Goal: Information Seeking & Learning: Learn about a topic

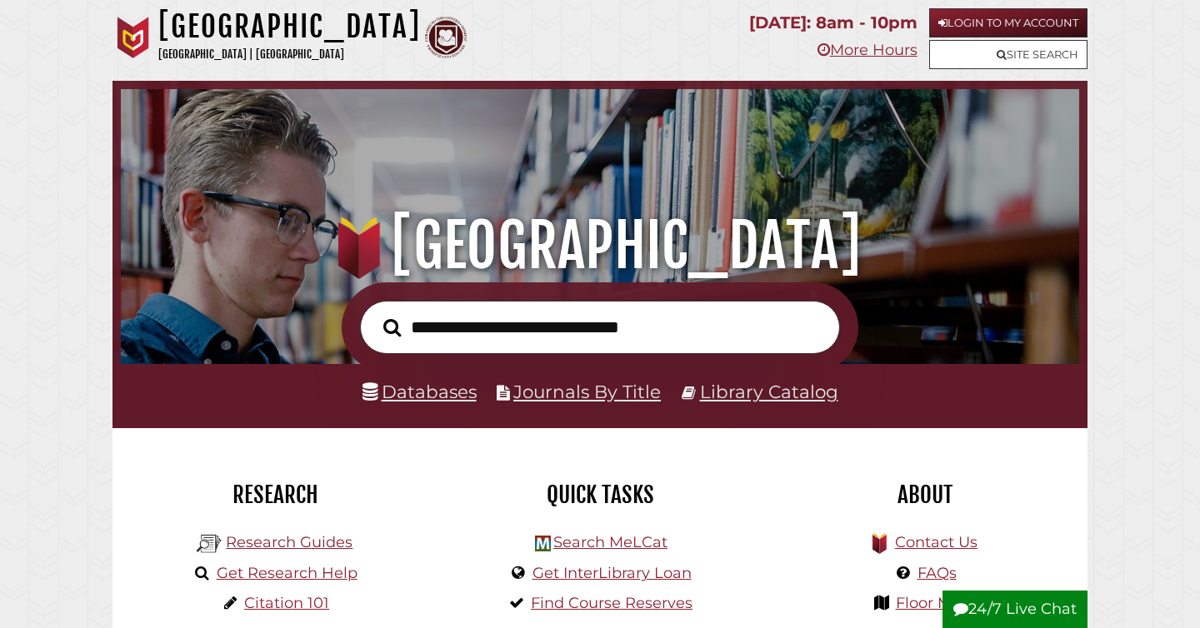
scroll to position [317, 950]
click at [557, 323] on input "text" at bounding box center [600, 328] width 480 height 54
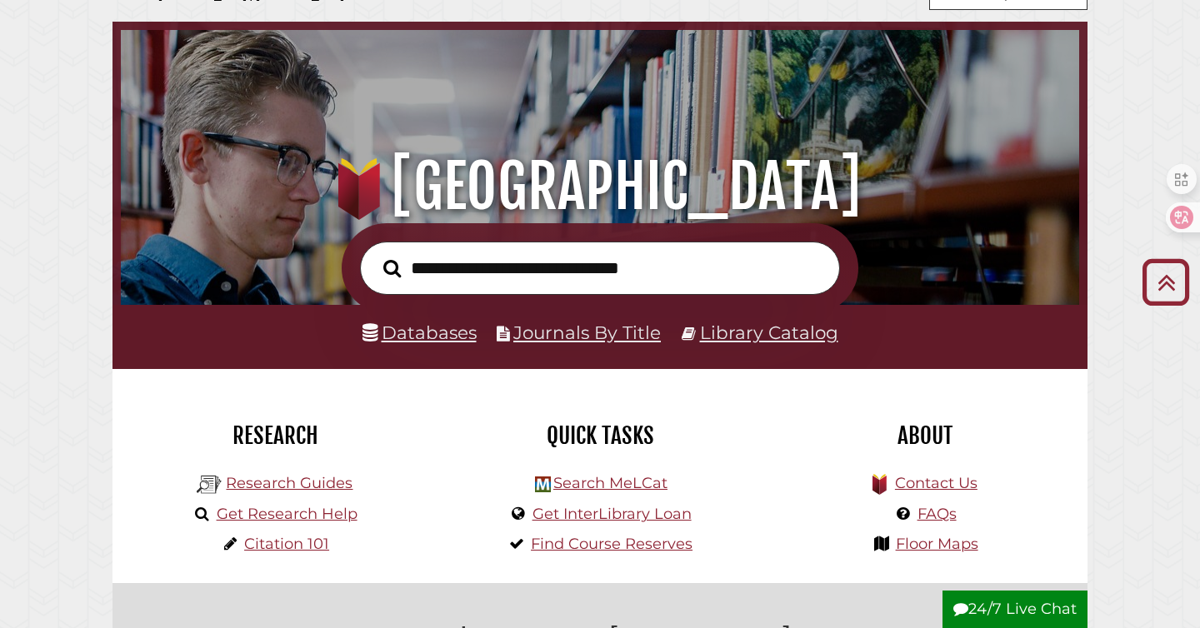
scroll to position [0, 0]
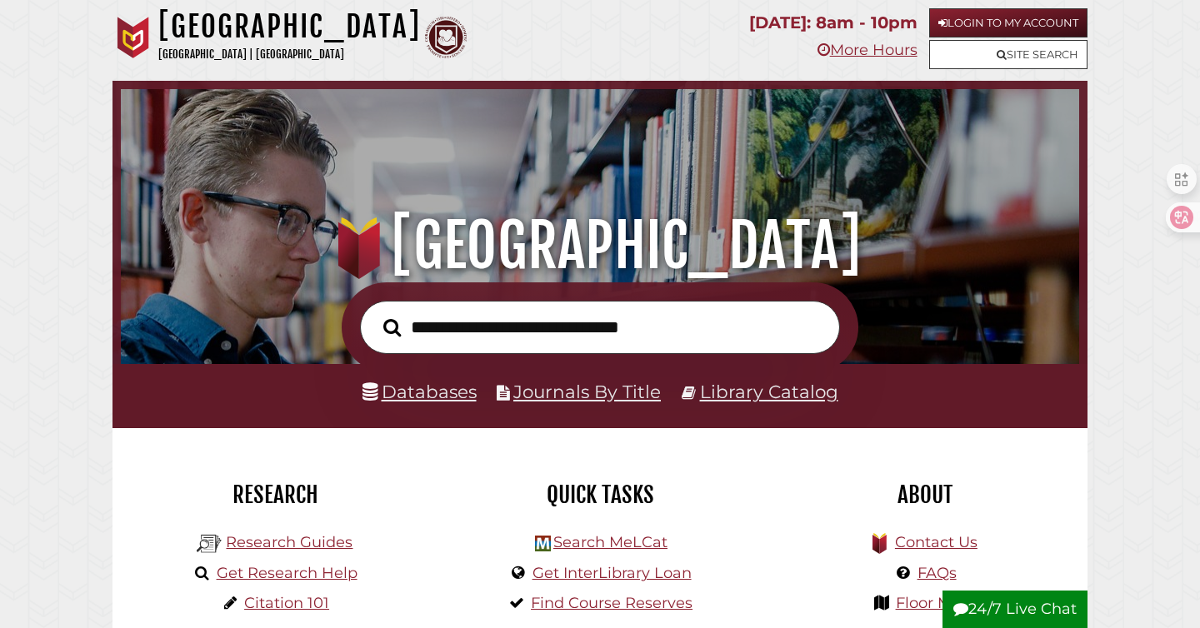
click at [631, 325] on input "text" at bounding box center [600, 328] width 480 height 54
click at [732, 132] on div ".heklogo-cls-1 { fill: url(#linear-gradient); } .heklogo-cls-1, .heklogo-cls-2,…" at bounding box center [599, 182] width 975 height 202
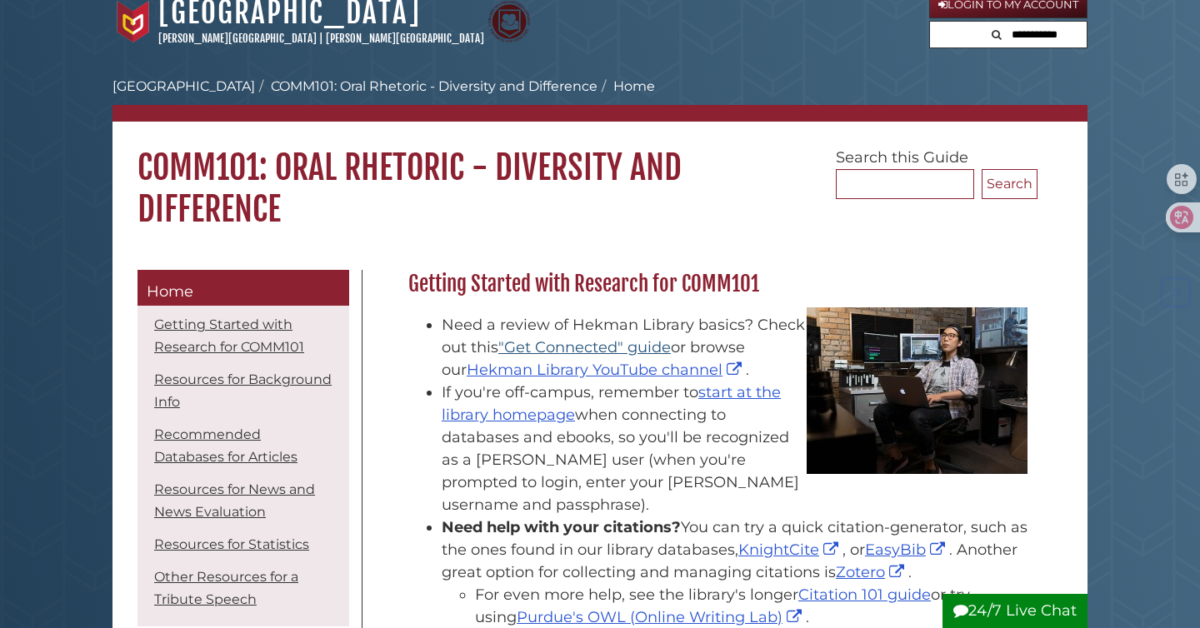
scroll to position [25, 0]
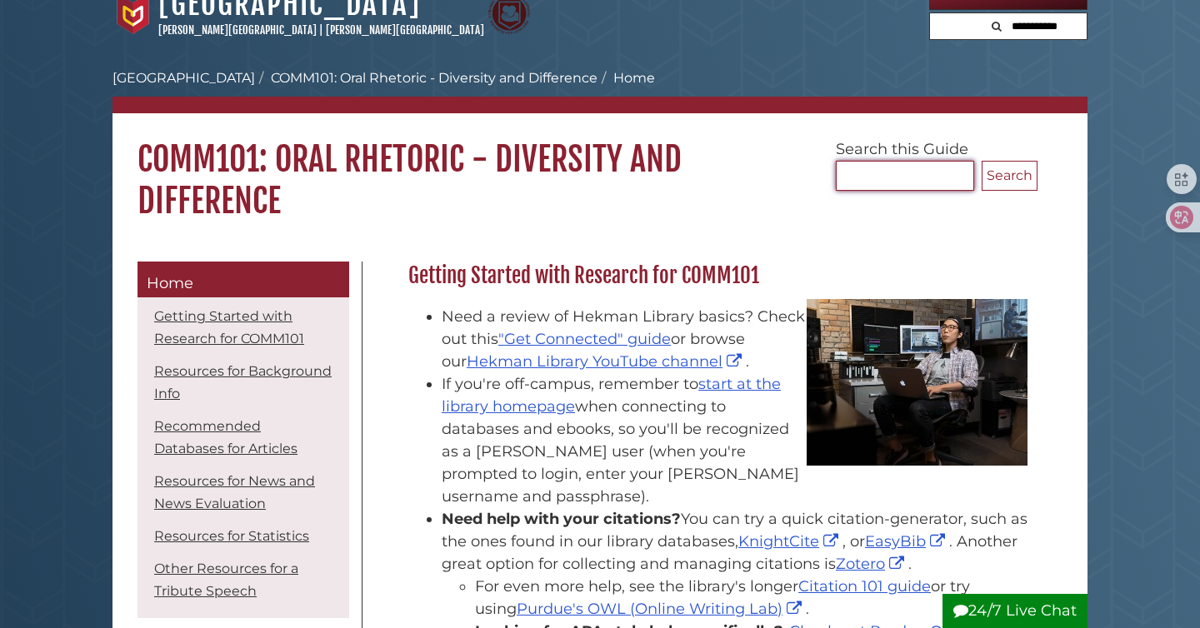
click at [873, 182] on input "Search..." at bounding box center [905, 176] width 138 height 30
type input "**********"
click at [982, 161] on button "Search" at bounding box center [1010, 176] width 56 height 30
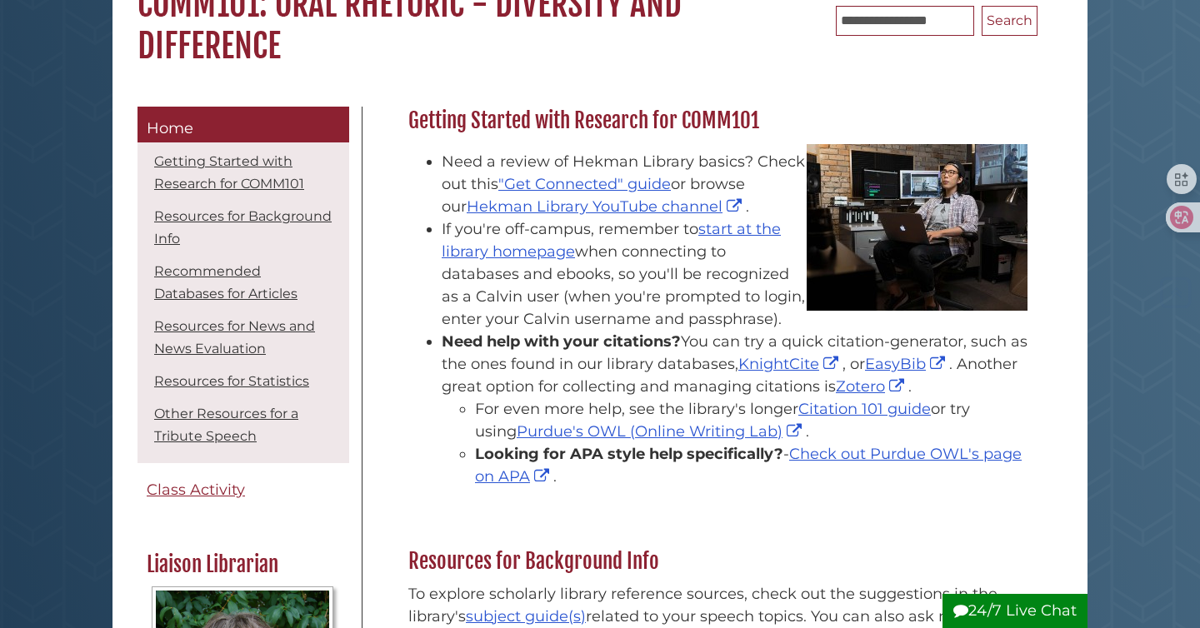
scroll to position [405, 0]
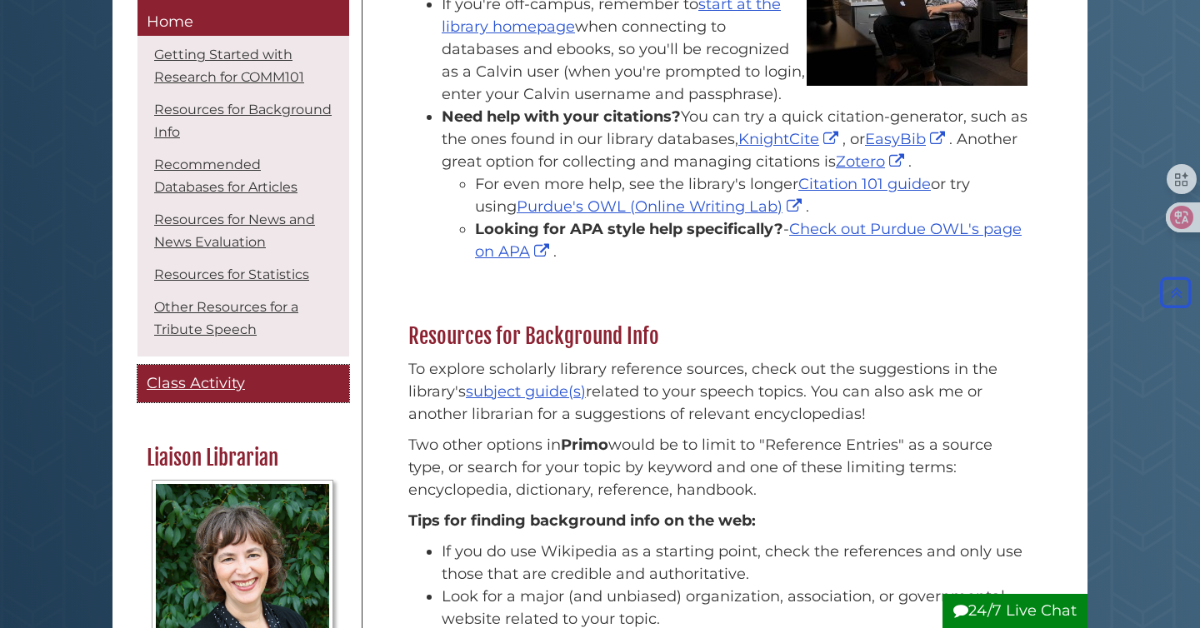
click at [208, 377] on span "Class Activity" at bounding box center [196, 384] width 98 height 18
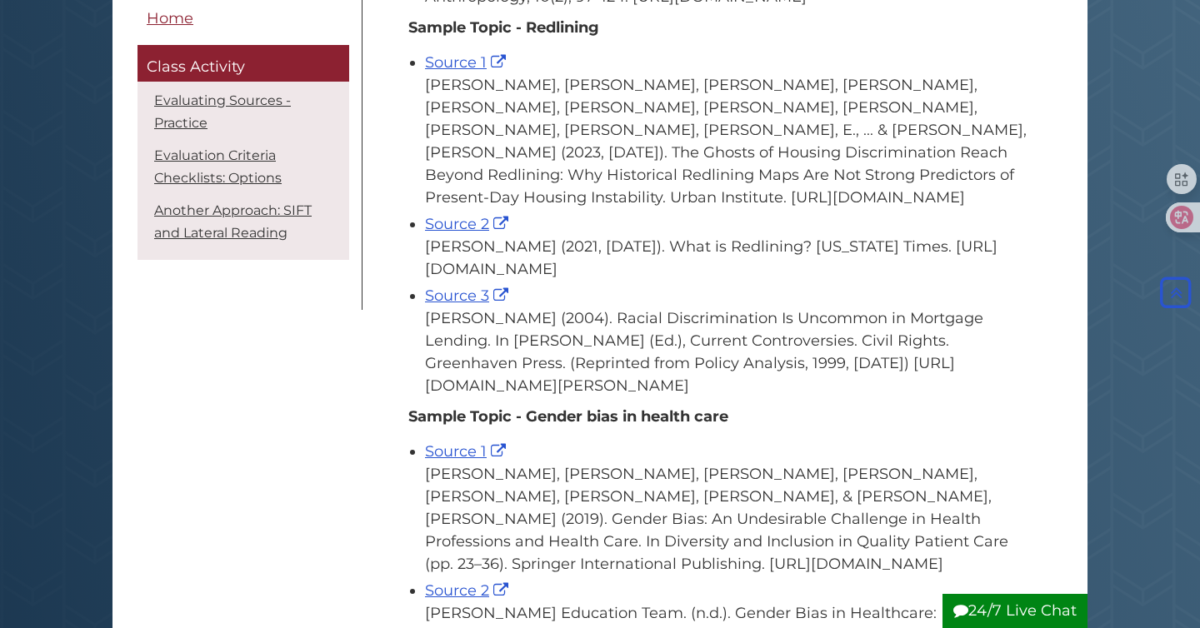
scroll to position [761, 0]
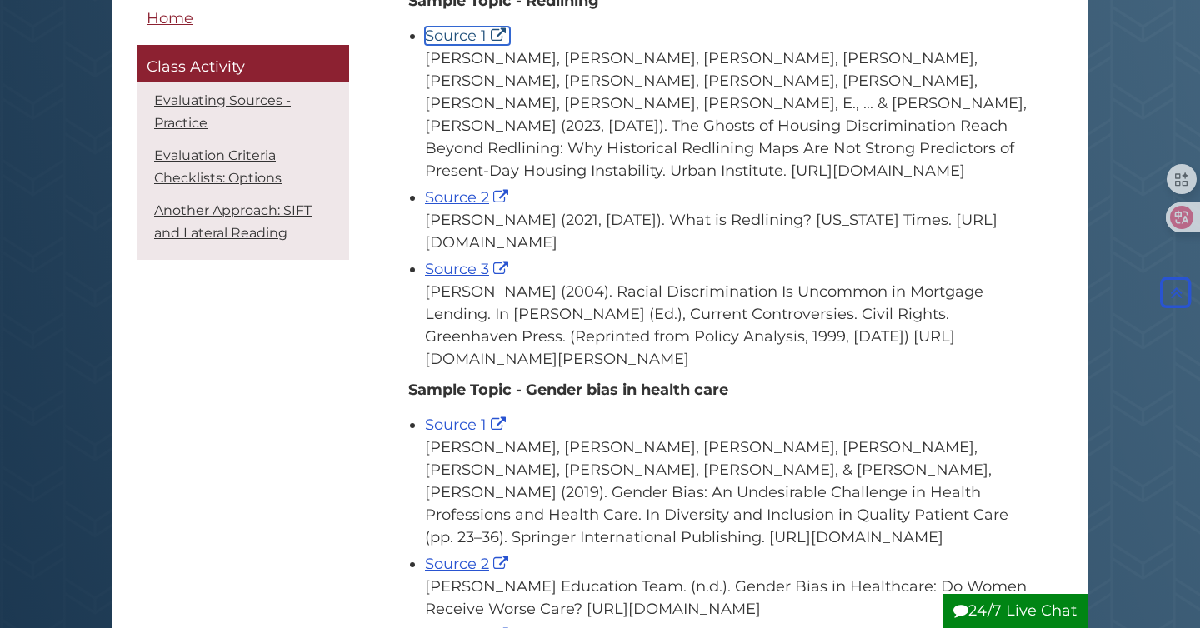
click at [442, 45] on link "Source 1" at bounding box center [467, 36] width 85 height 18
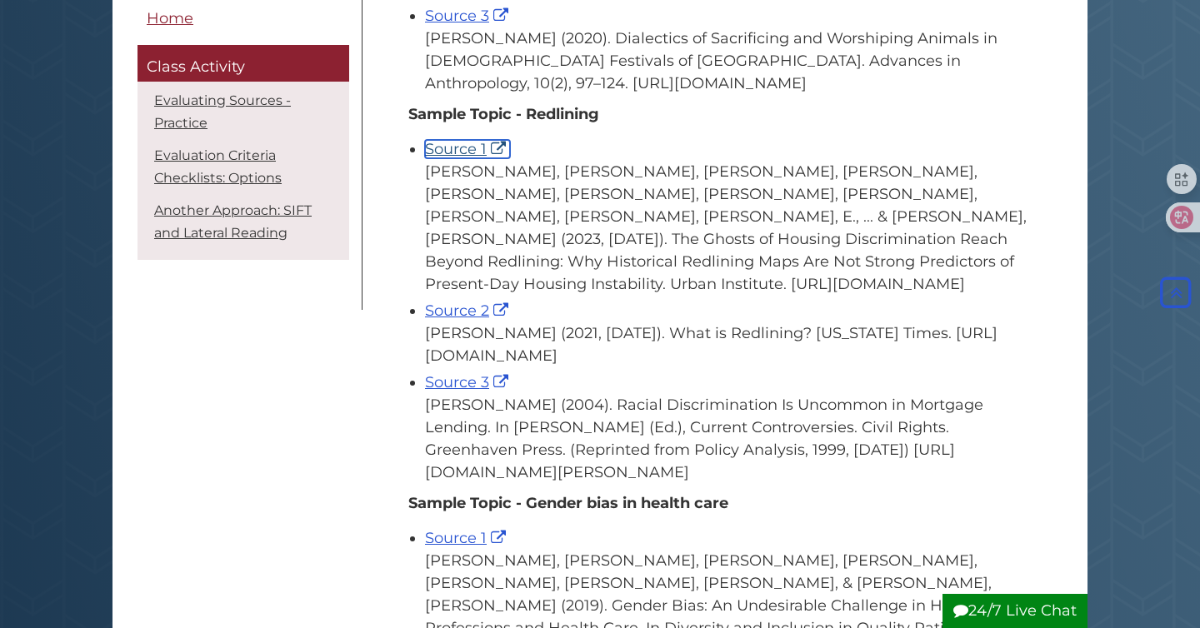
scroll to position [629, 0]
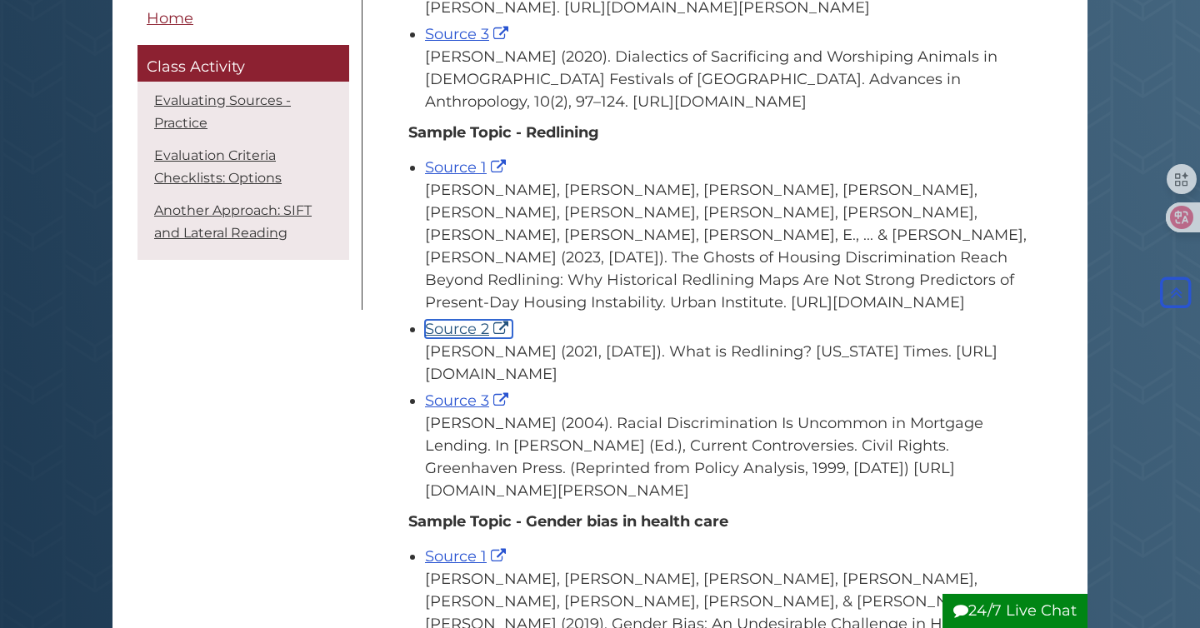
click at [466, 338] on link "Source 2" at bounding box center [468, 329] width 87 height 18
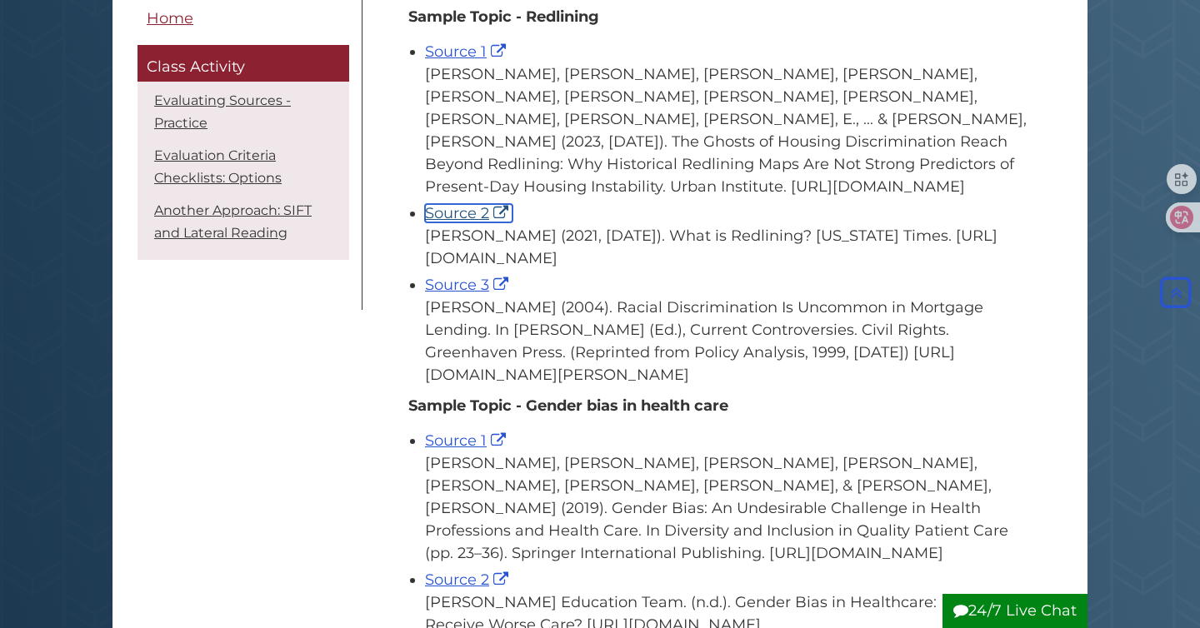
scroll to position [761, 0]
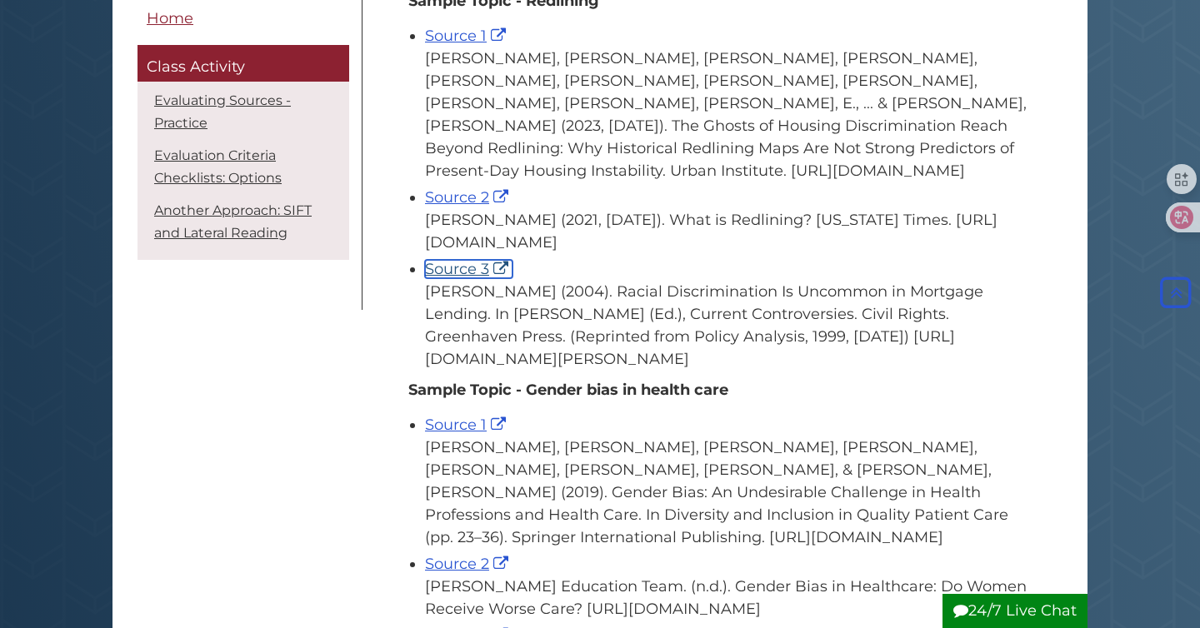
click at [462, 278] on link "Source 3" at bounding box center [468, 269] width 87 height 18
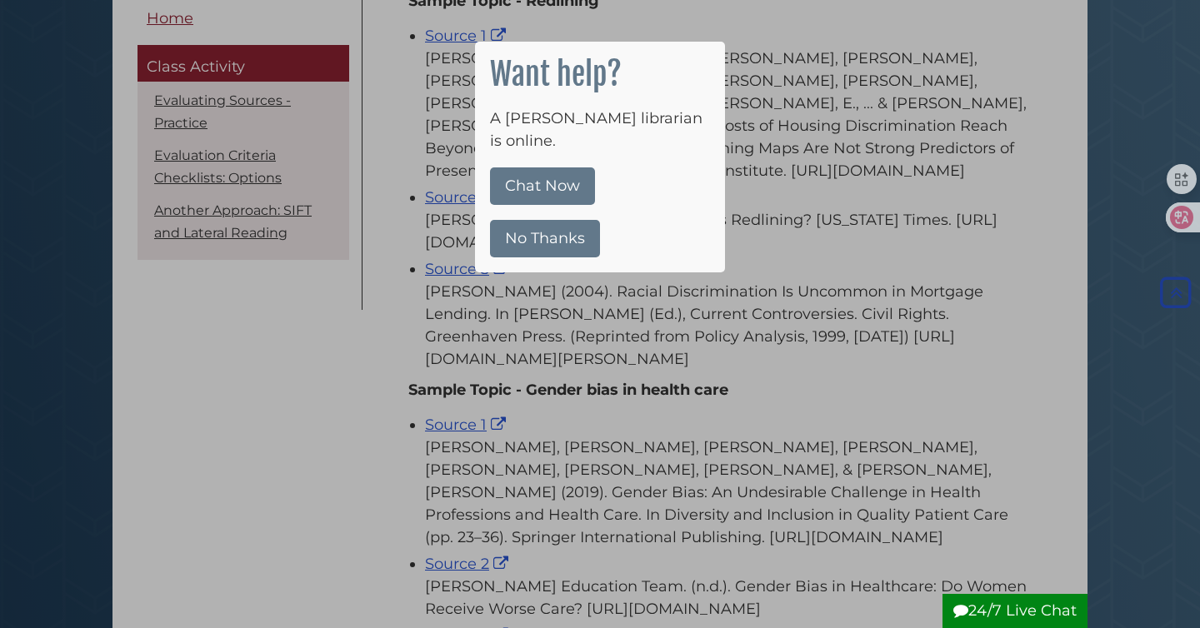
click at [544, 220] on button "No Thanks" at bounding box center [545, 238] width 110 height 37
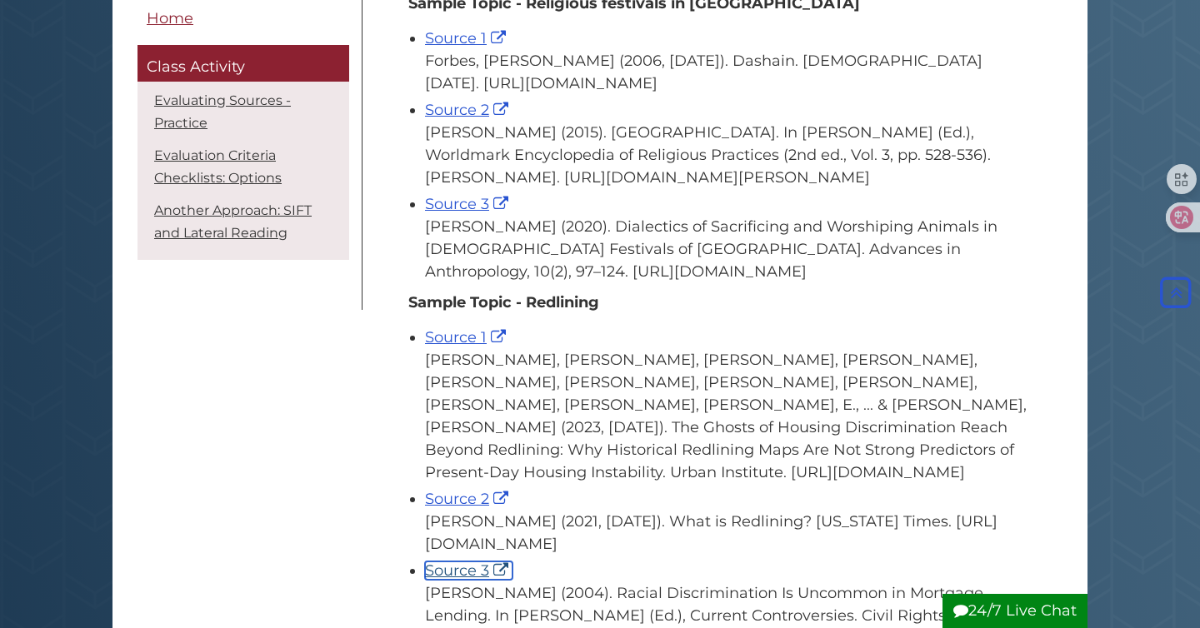
scroll to position [357, 0]
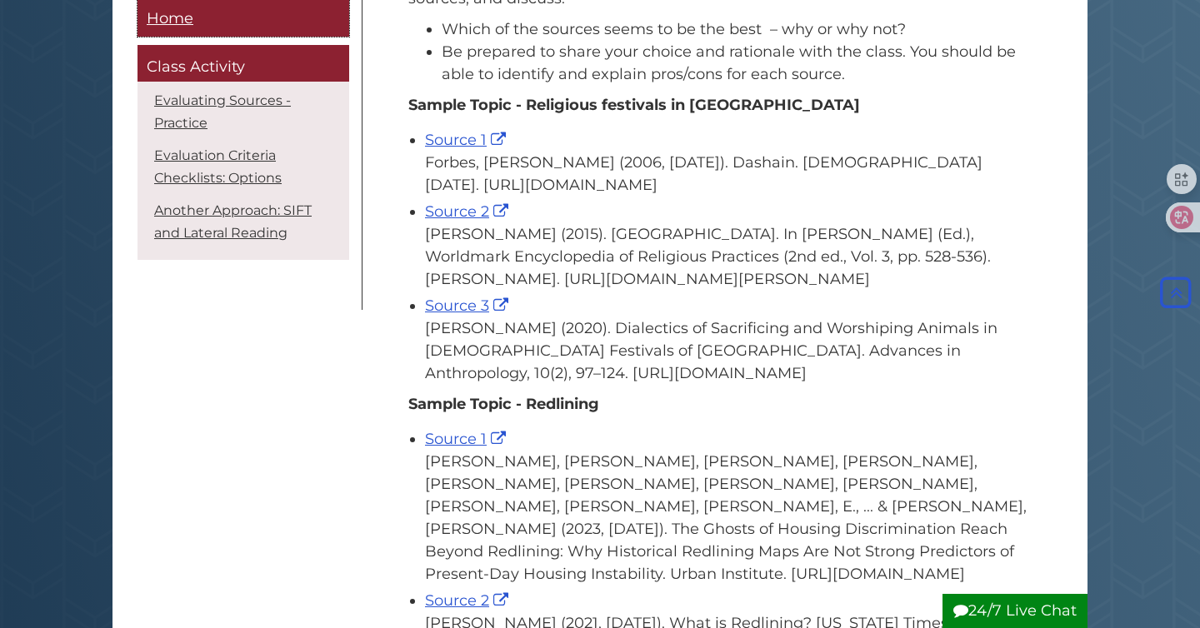
click at [162, 26] on span "Home" at bounding box center [170, 18] width 47 height 18
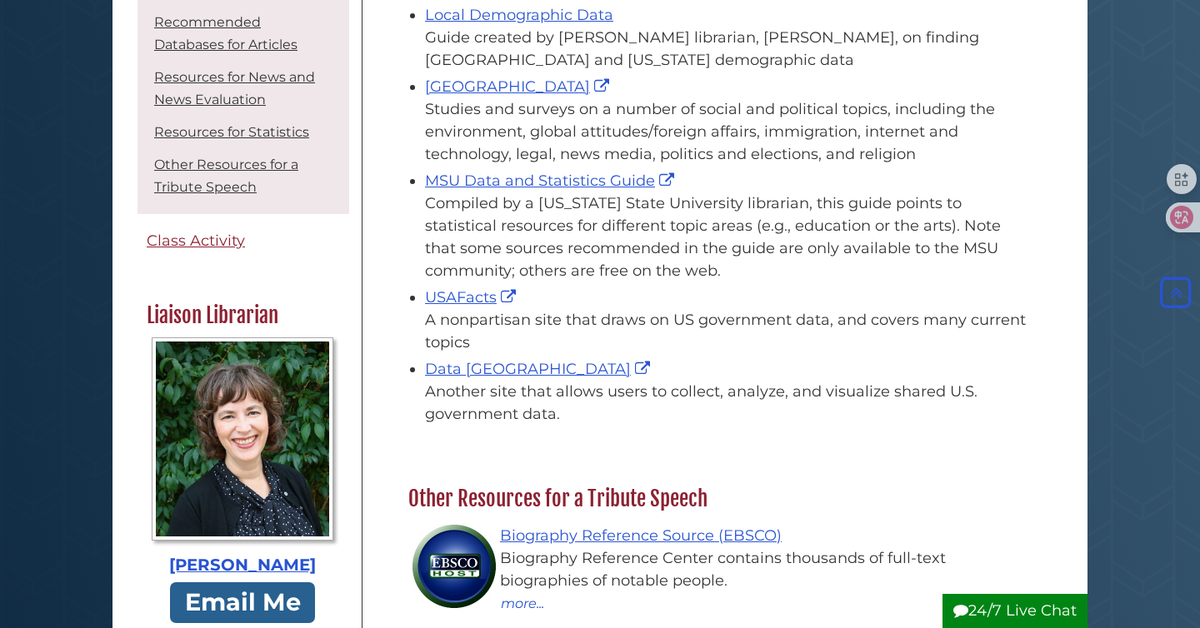
scroll to position [2209, 0]
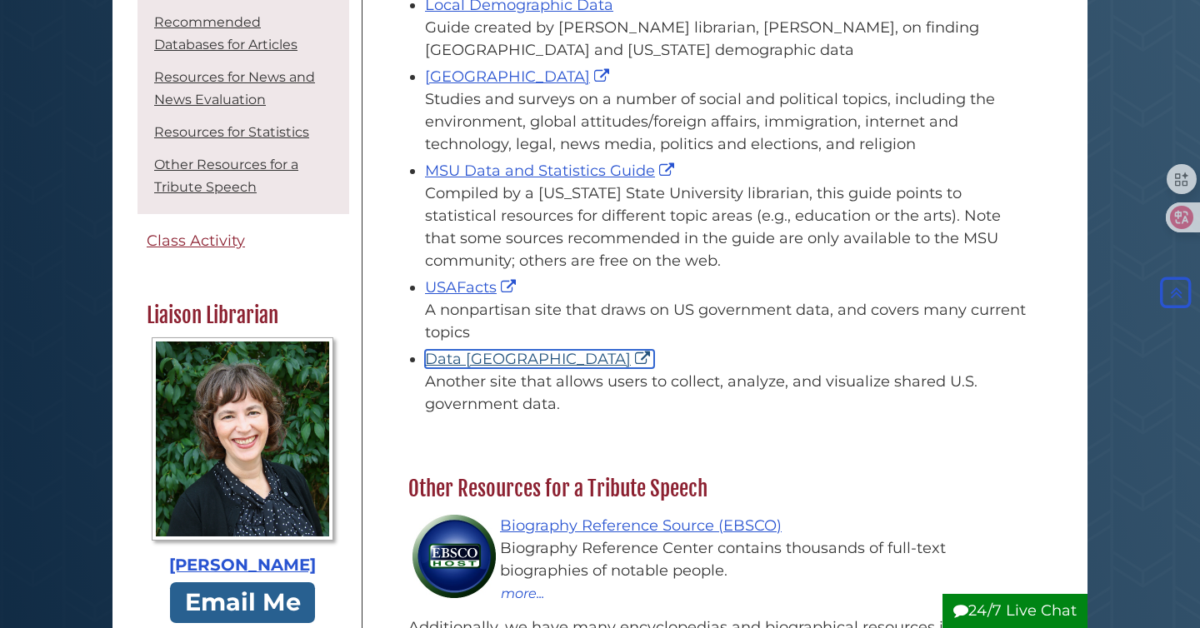
click at [462, 359] on link "Data USA" at bounding box center [539, 359] width 229 height 18
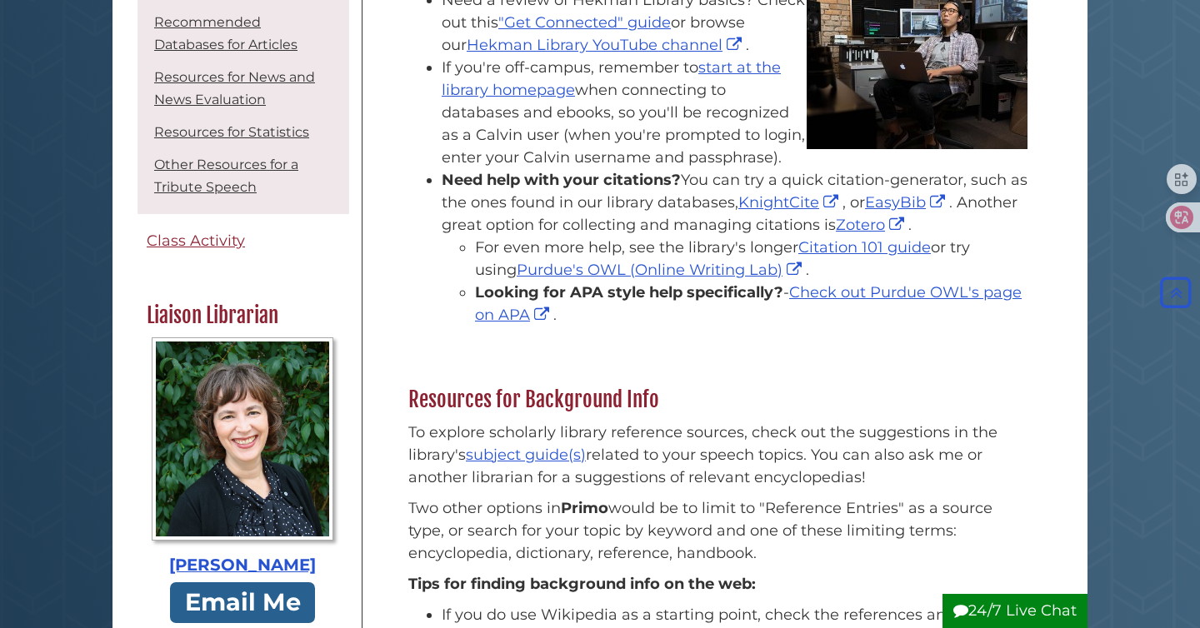
scroll to position [0, 0]
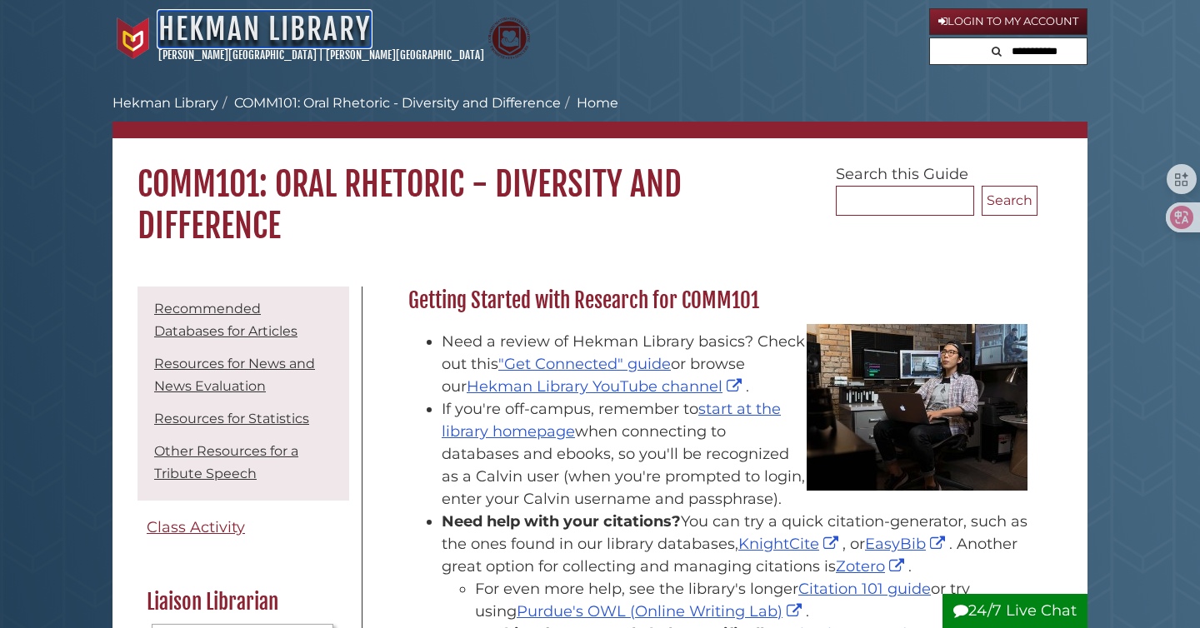
click at [293, 32] on link "[GEOGRAPHIC_DATA]" at bounding box center [264, 29] width 212 height 37
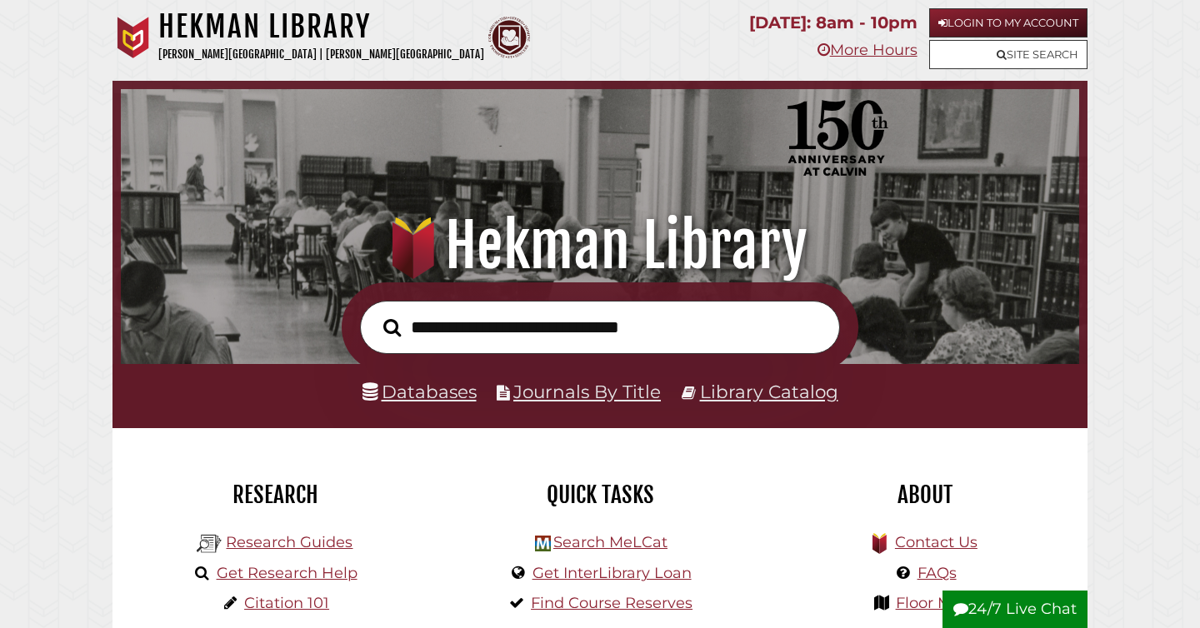
scroll to position [317, 950]
